Goal: Information Seeking & Learning: Learn about a topic

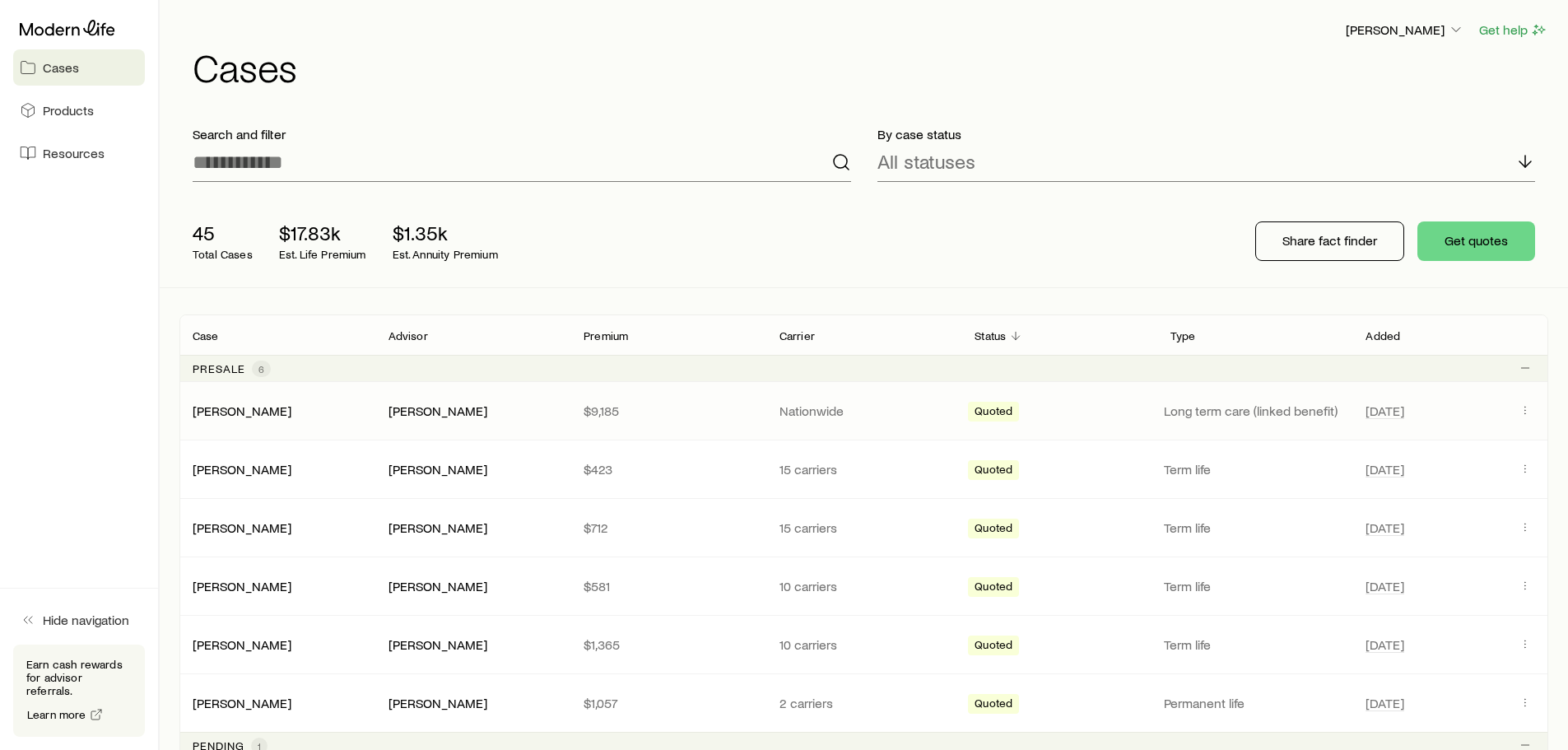
click at [1306, 410] on p "Long term care (linked benefit)" at bounding box center [1256, 410] width 183 height 17
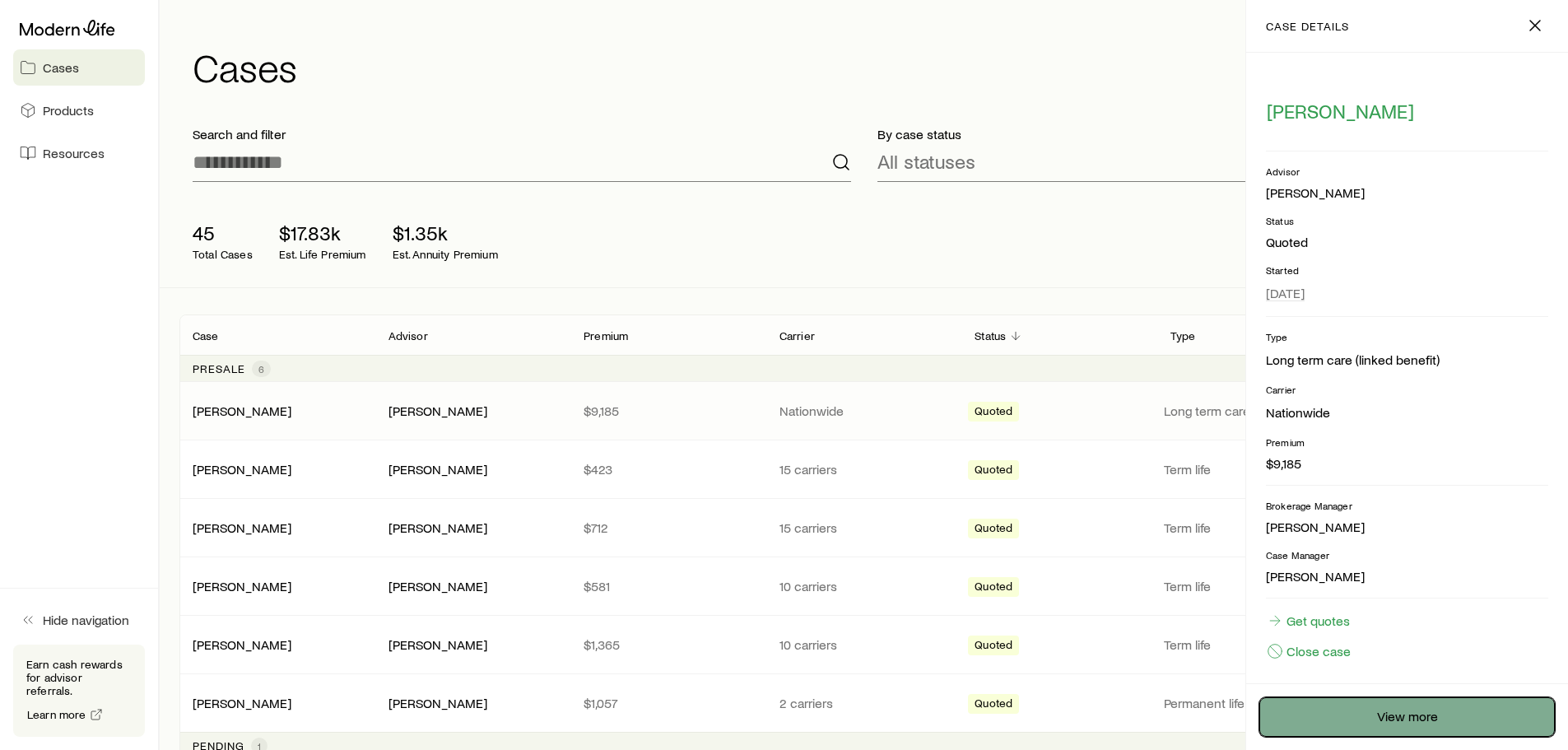
click at [1360, 711] on link "View more" at bounding box center [1408, 717] width 296 height 40
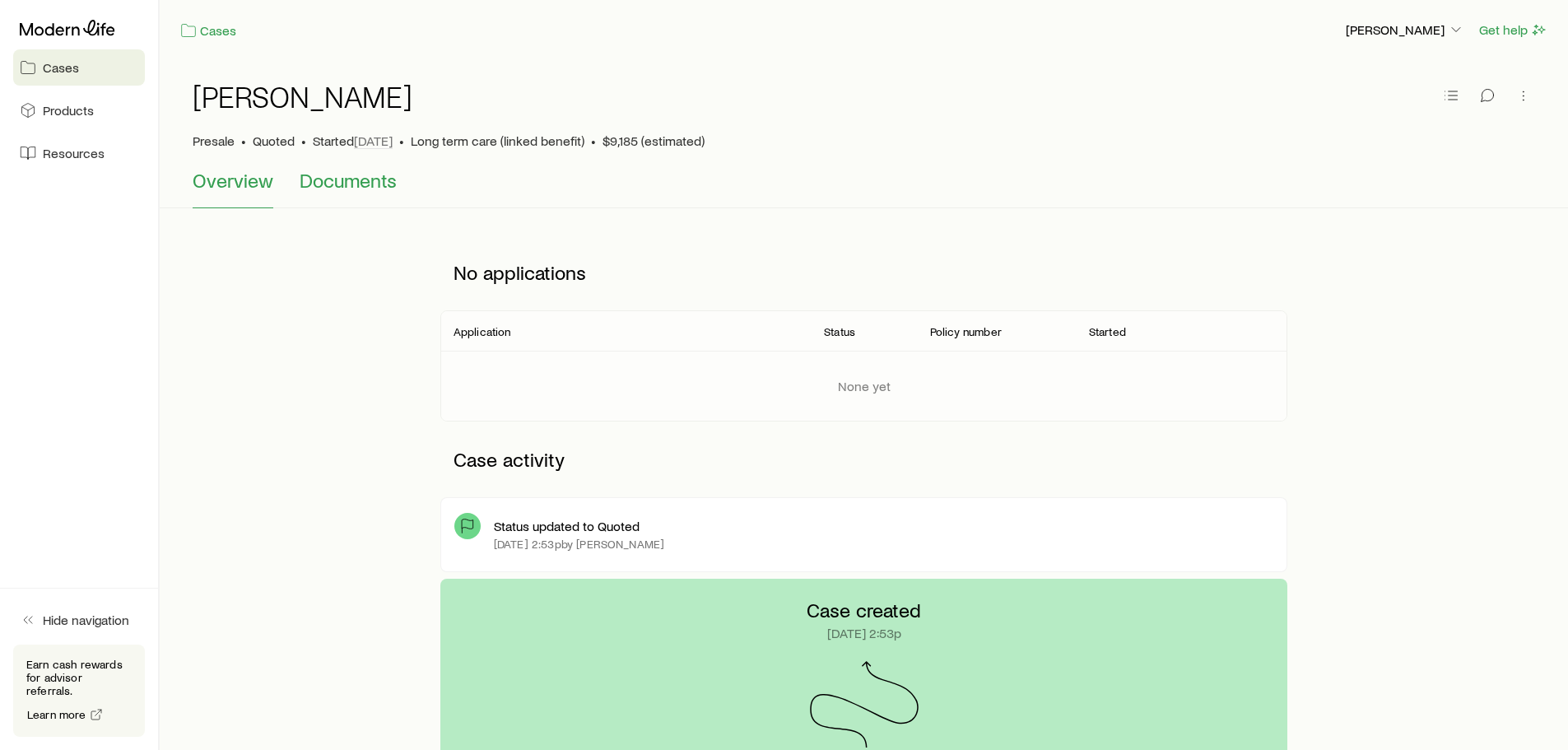
click at [343, 184] on span "Documents" at bounding box center [348, 180] width 97 height 23
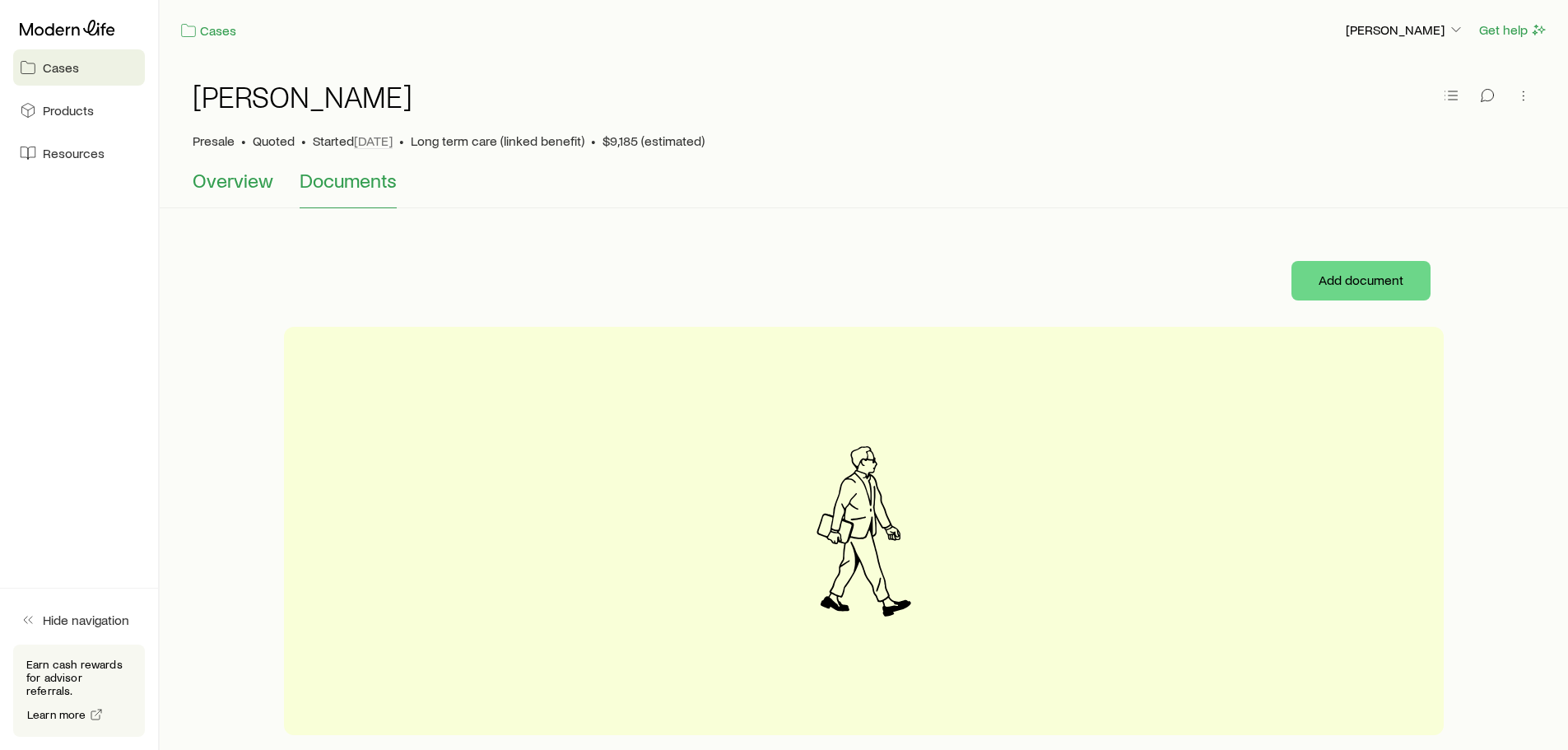
click at [230, 200] on button "Overview" at bounding box center [233, 189] width 81 height 40
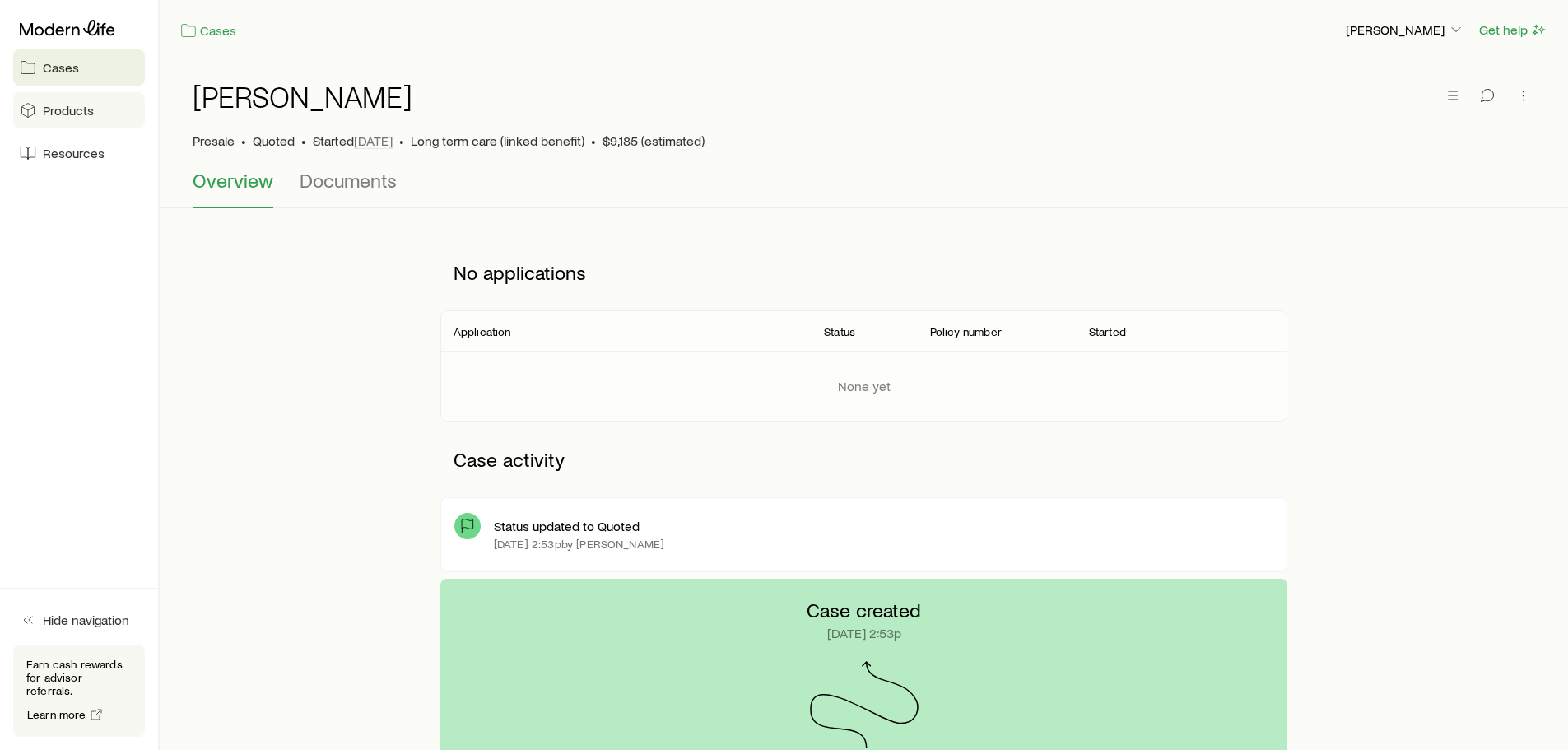
click at [103, 108] on link "Products" at bounding box center [79, 110] width 132 height 37
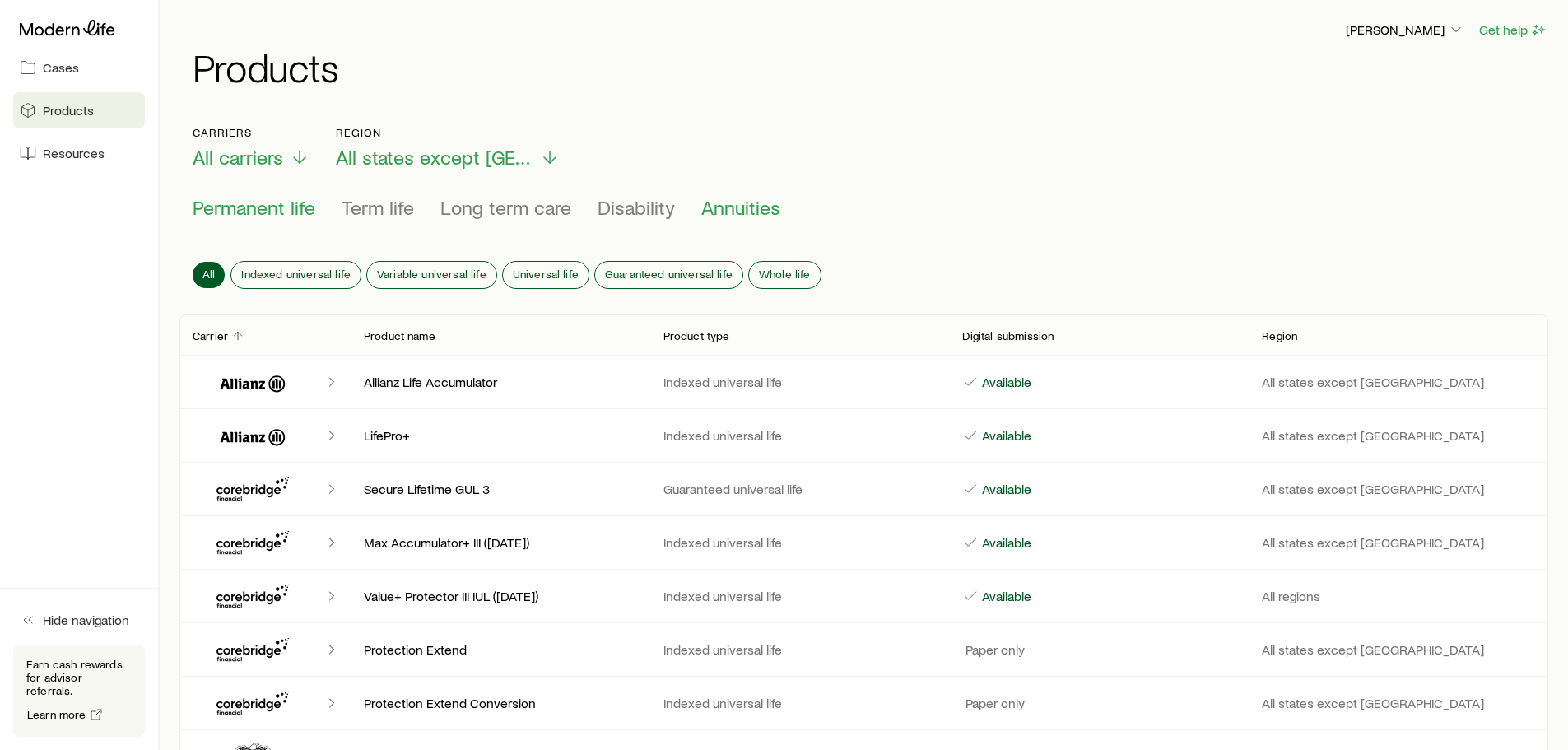
click at [725, 205] on span "Annuities" at bounding box center [740, 208] width 79 height 23
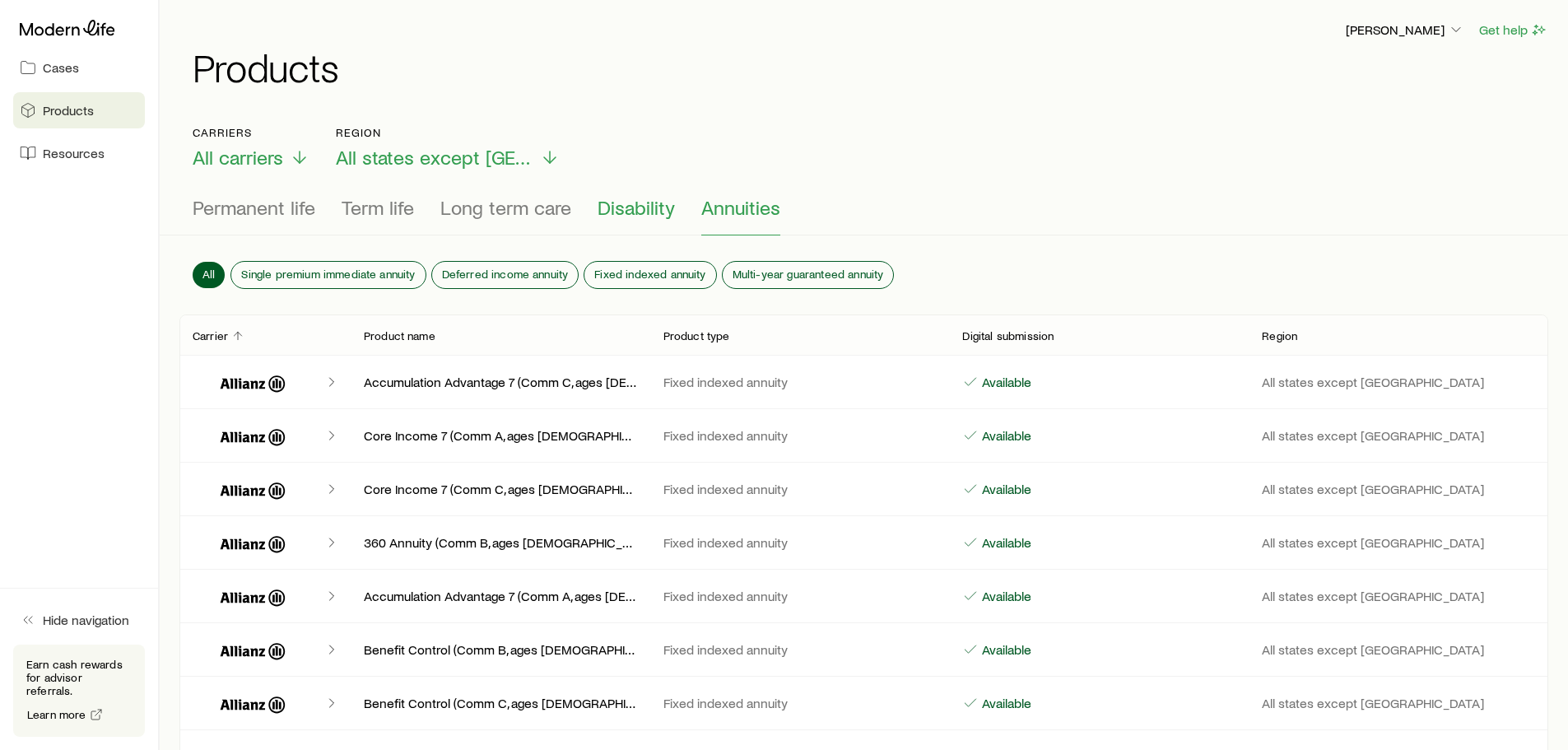
click at [621, 201] on span "Disability" at bounding box center [636, 208] width 77 height 23
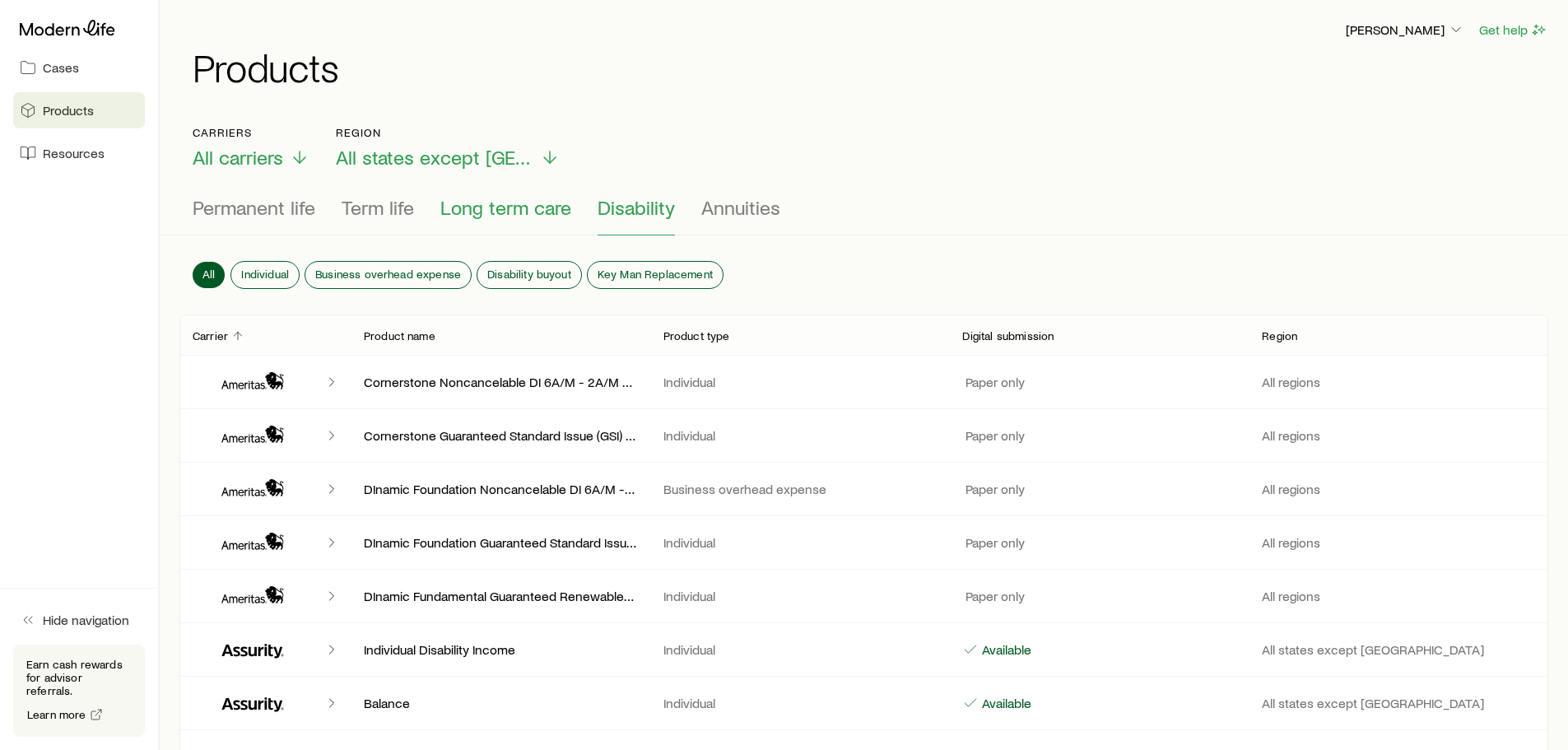
click at [545, 203] on span "Long term care" at bounding box center [506, 208] width 131 height 23
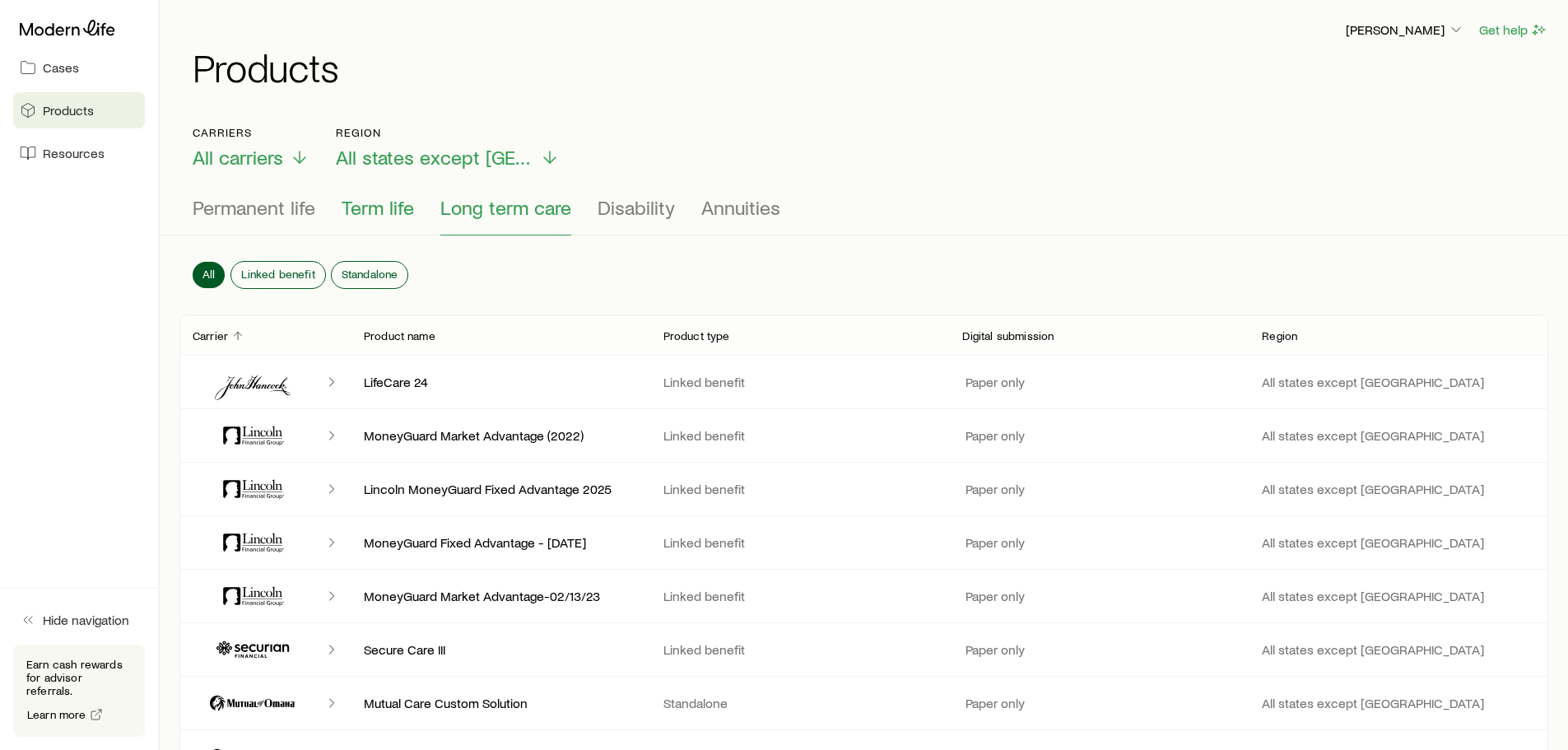
click at [386, 211] on span "Term life" at bounding box center [377, 208] width 72 height 23
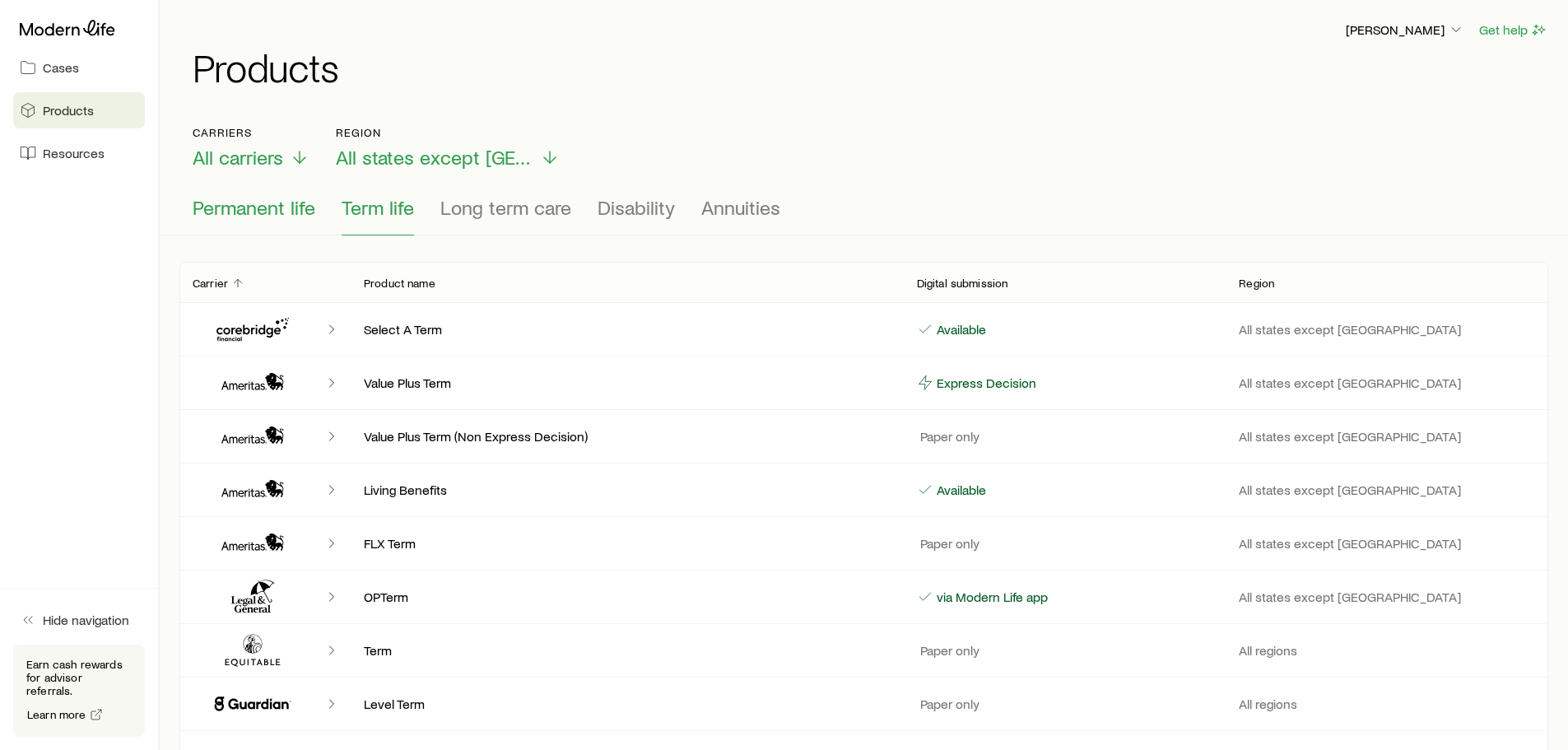
click at [274, 222] on button "Permanent life" at bounding box center [254, 216] width 123 height 40
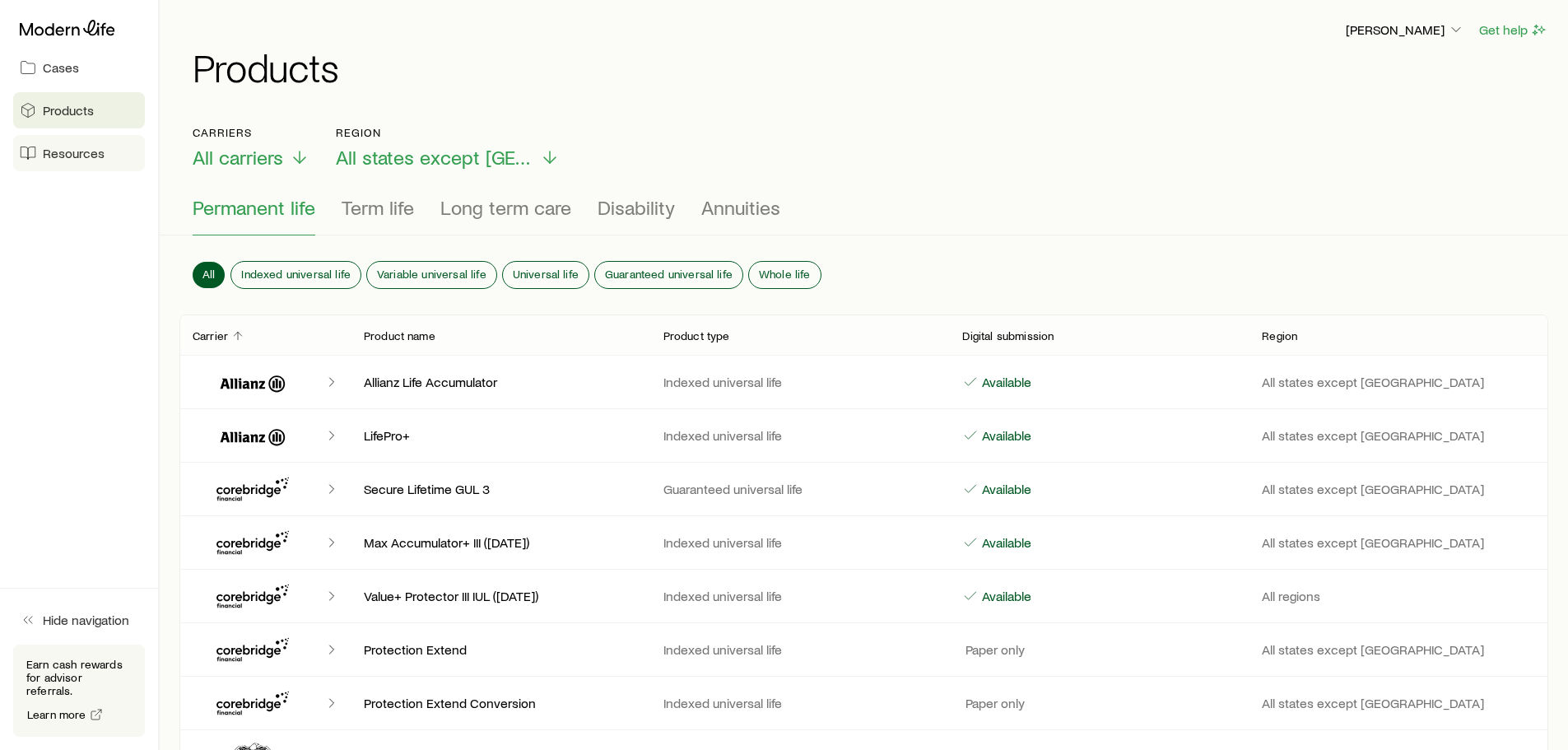
click at [91, 152] on span "Resources" at bounding box center [74, 153] width 61 height 17
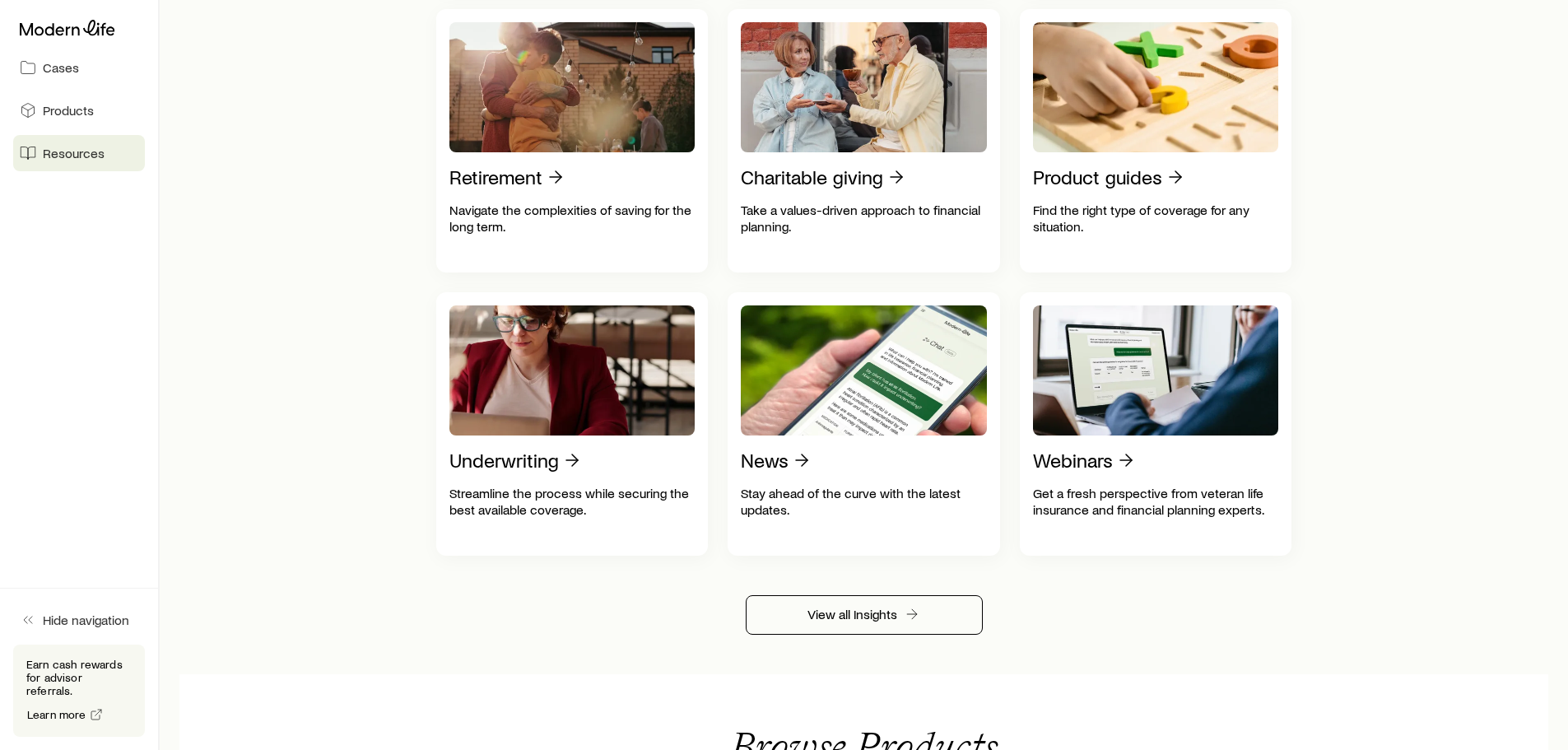
scroll to position [741, 0]
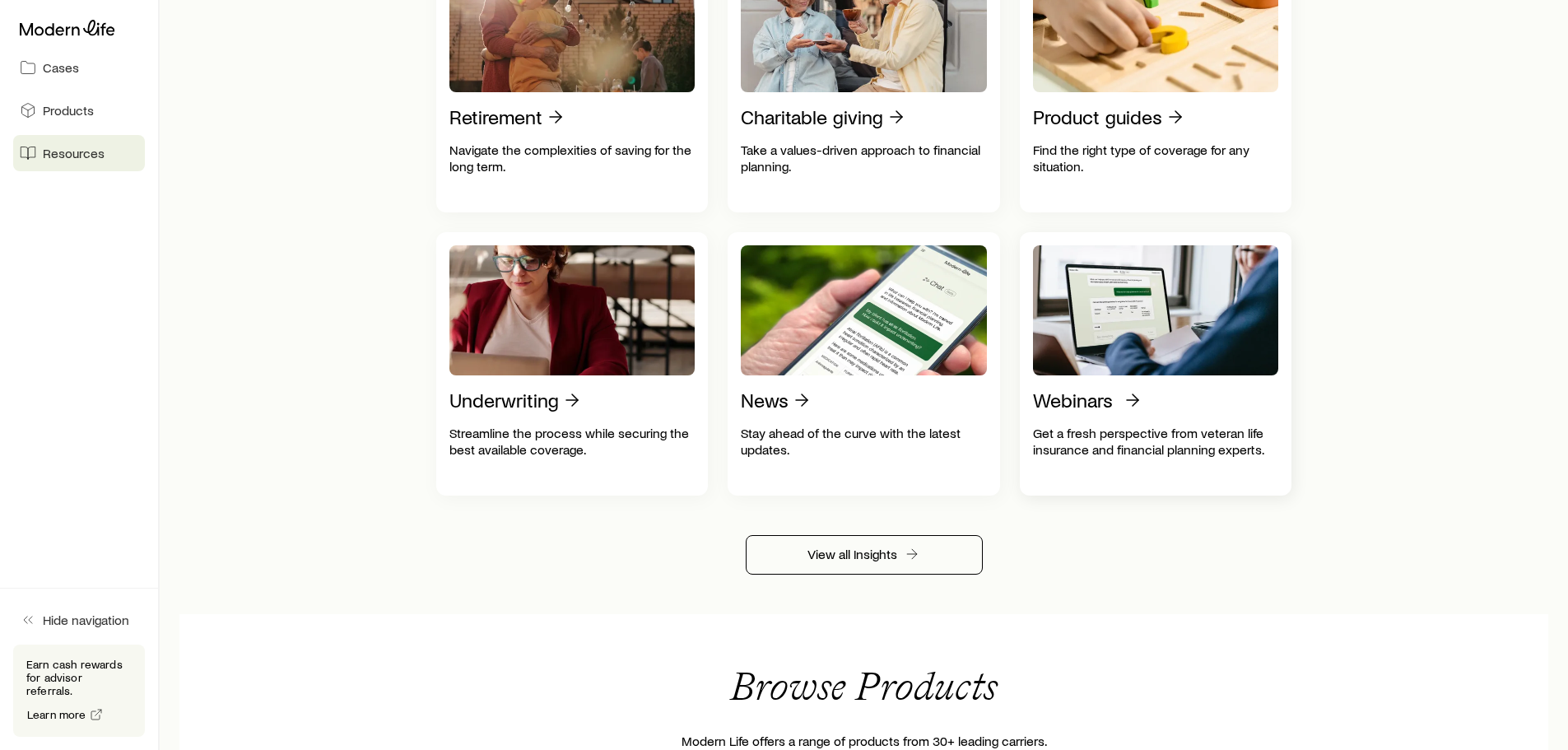
click at [1118, 409] on div "Webinars" at bounding box center [1156, 400] width 246 height 23
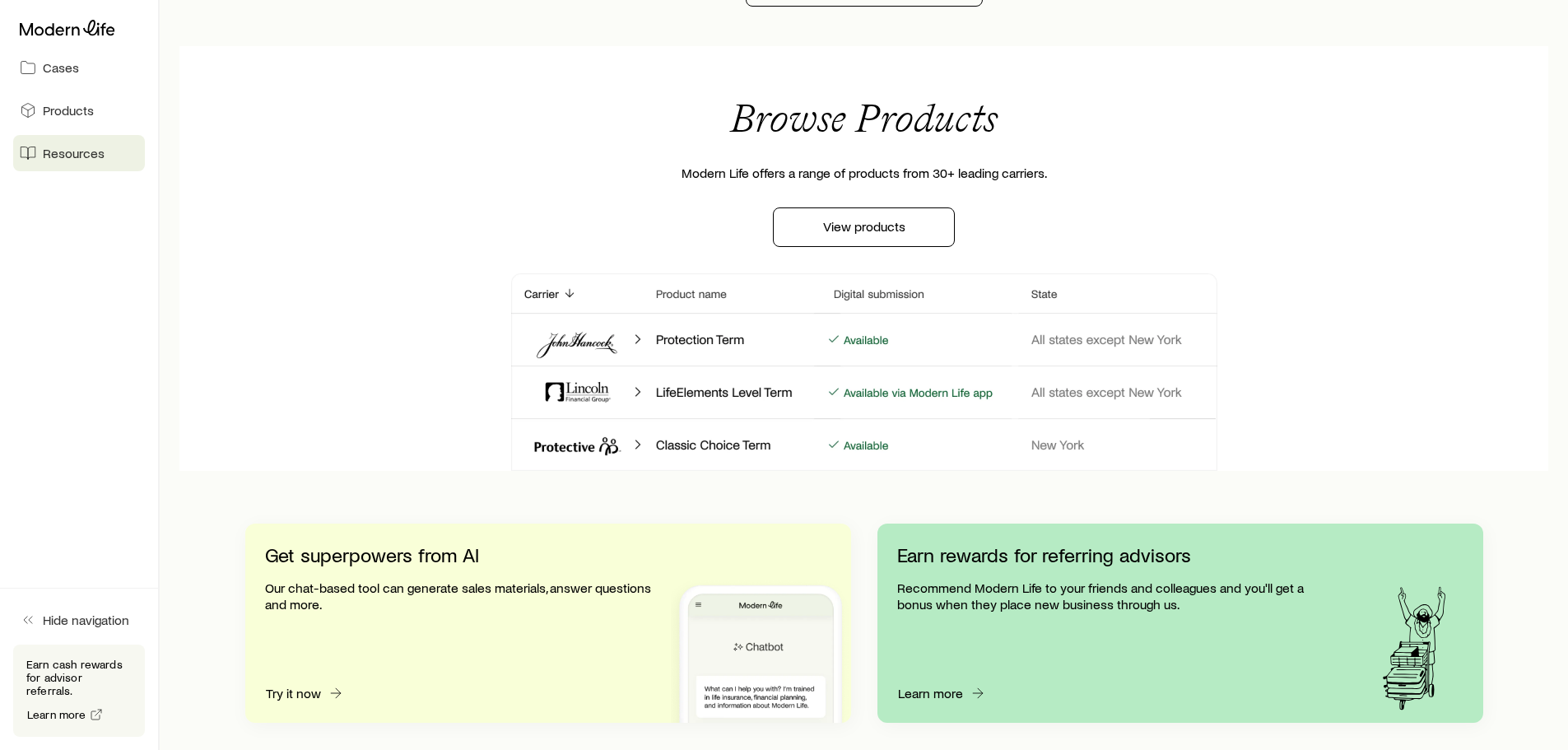
scroll to position [1316, 0]
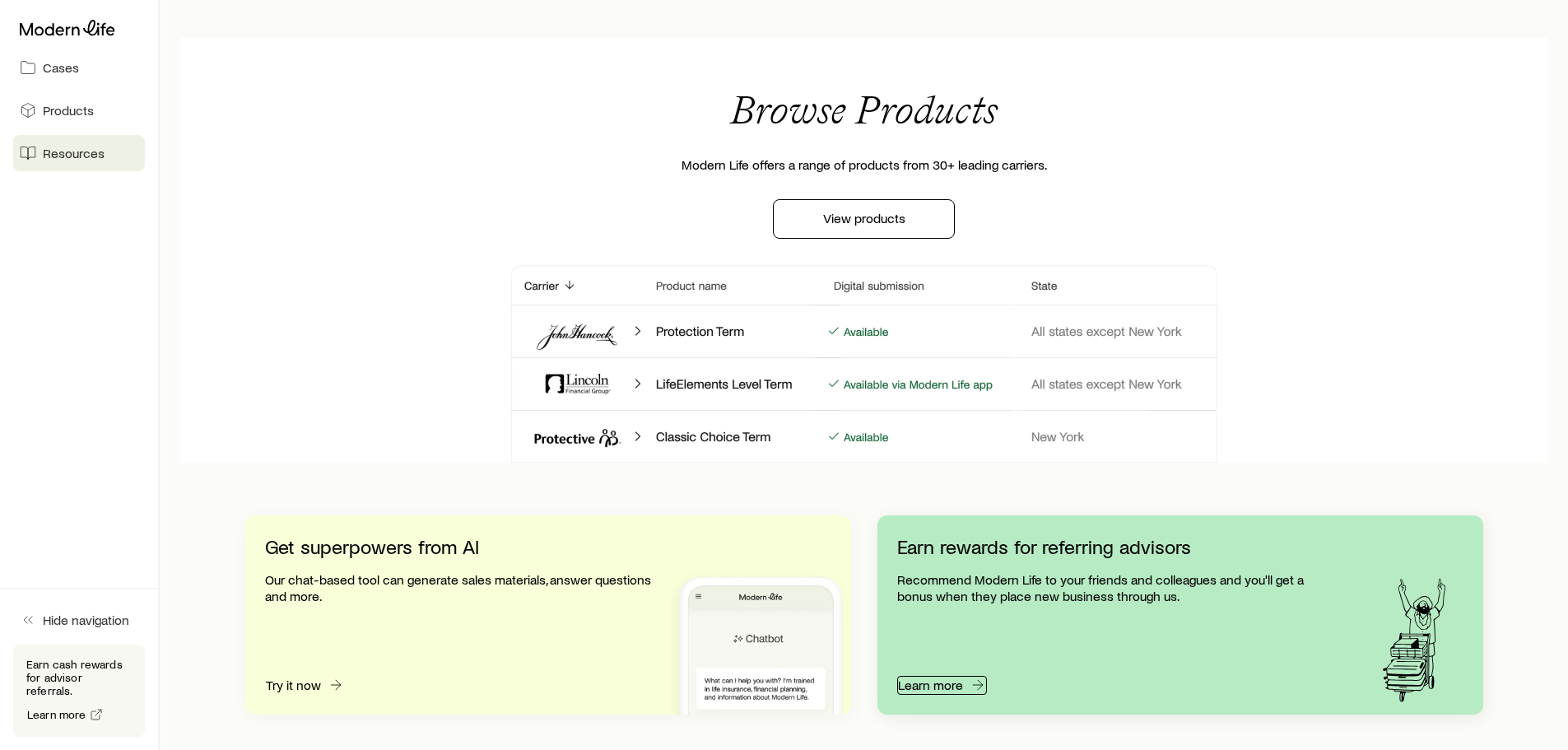
click at [936, 694] on button "Learn more" at bounding box center [942, 684] width 90 height 19
